Goal: Transaction & Acquisition: Purchase product/service

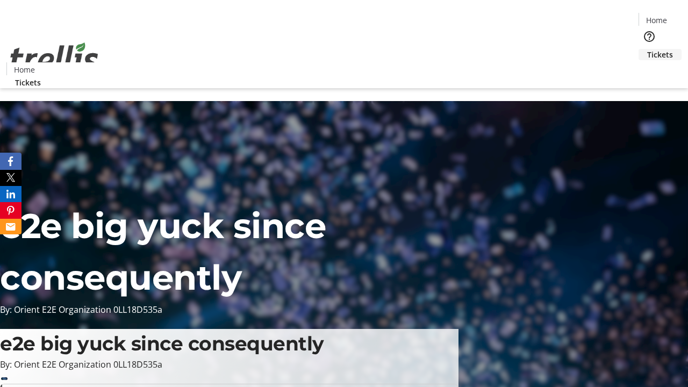
click at [647, 49] on span "Tickets" at bounding box center [660, 54] width 26 height 11
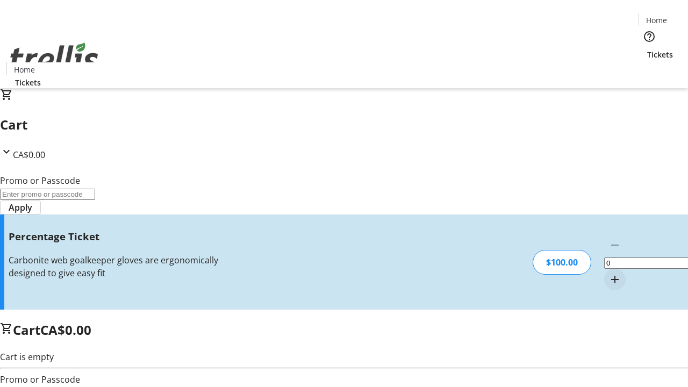
click at [608, 273] on mat-icon "Increment by one" at bounding box center [614, 279] width 13 height 13
type input "1"
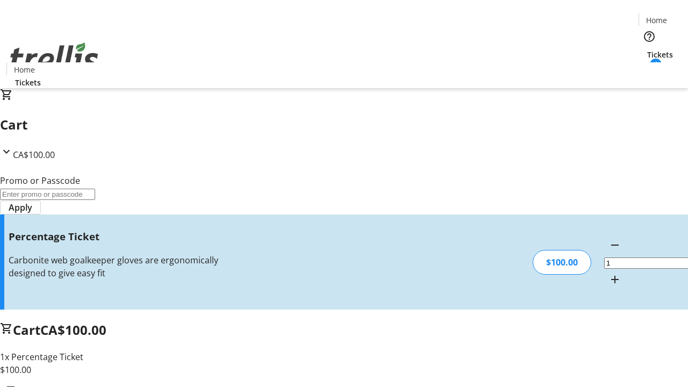
type input "BAR"
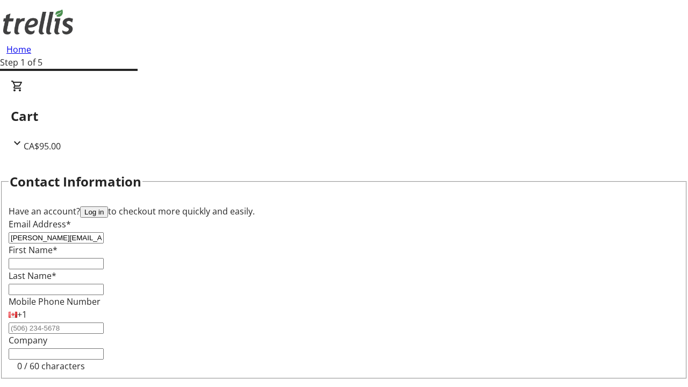
type input "[PERSON_NAME][EMAIL_ADDRESS][DOMAIN_NAME]"
type input "[PERSON_NAME]"
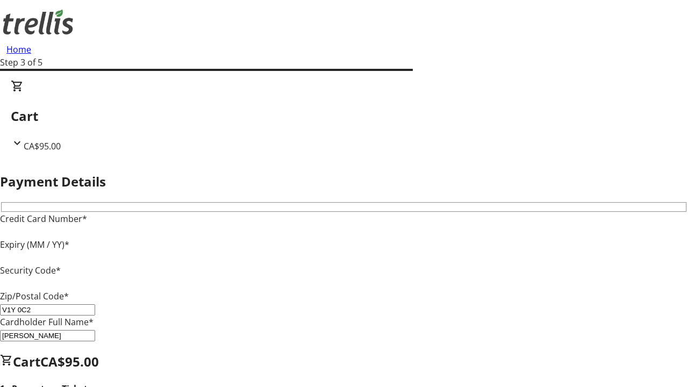
type input "V1Y 0C2"
